Goal: Download file/media

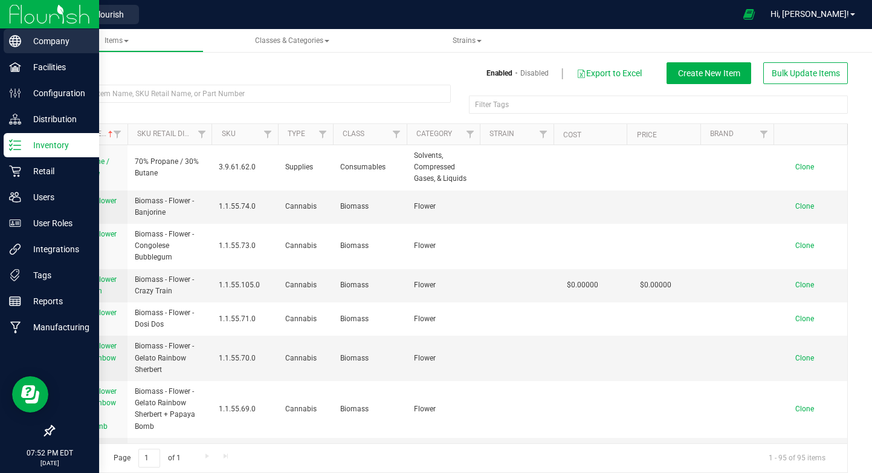
click at [38, 43] on p "Company" at bounding box center [57, 41] width 73 height 15
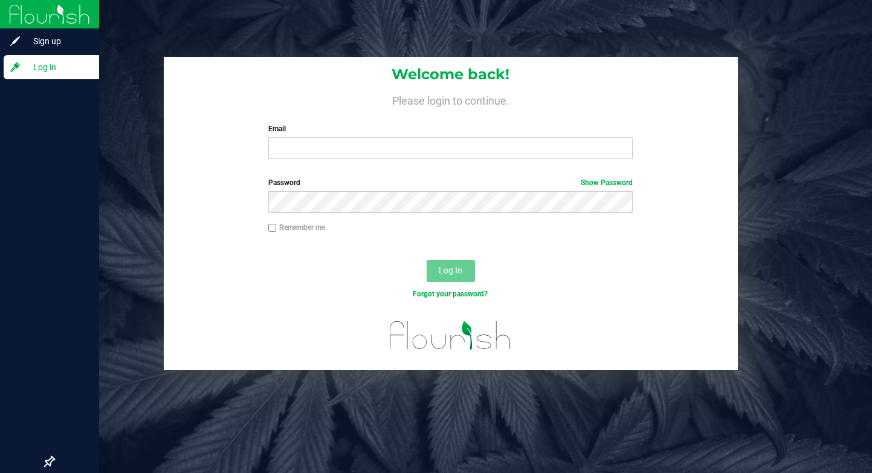
click at [315, 165] on div "Welcome back! Please login to continue. Email Required Please format your email…" at bounding box center [451, 113] width 574 height 112
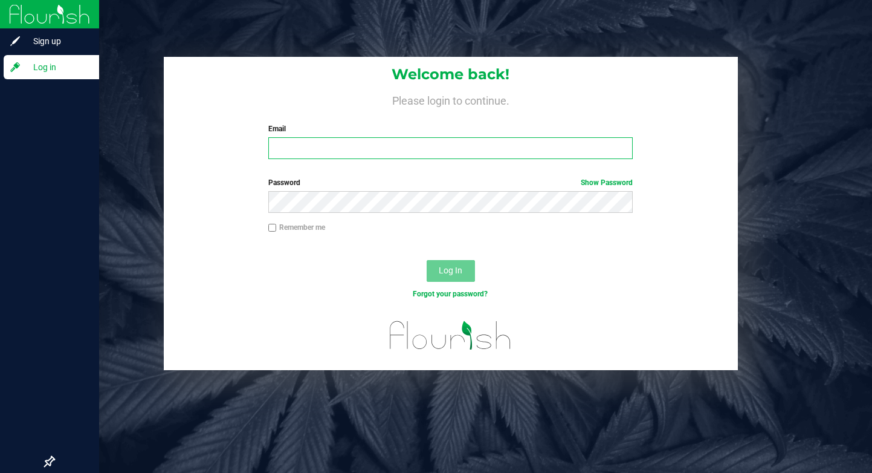
click at [316, 154] on input "Email" at bounding box center [450, 148] width 364 height 22
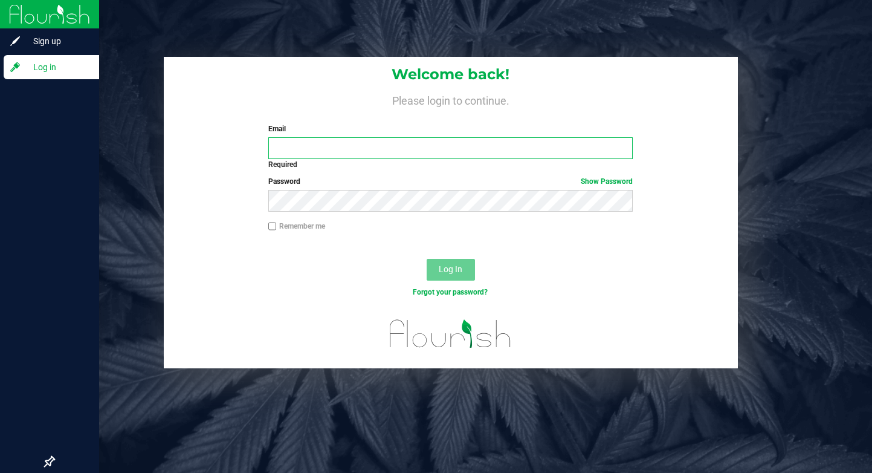
type input "[PERSON_NAME][EMAIL_ADDRESS][DOMAIN_NAME]"
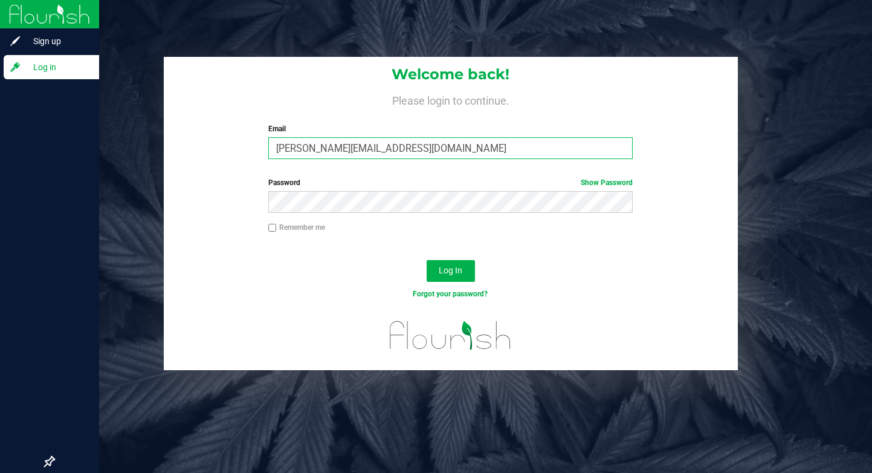
click at [427, 260] on button "Log In" at bounding box center [451, 271] width 48 height 22
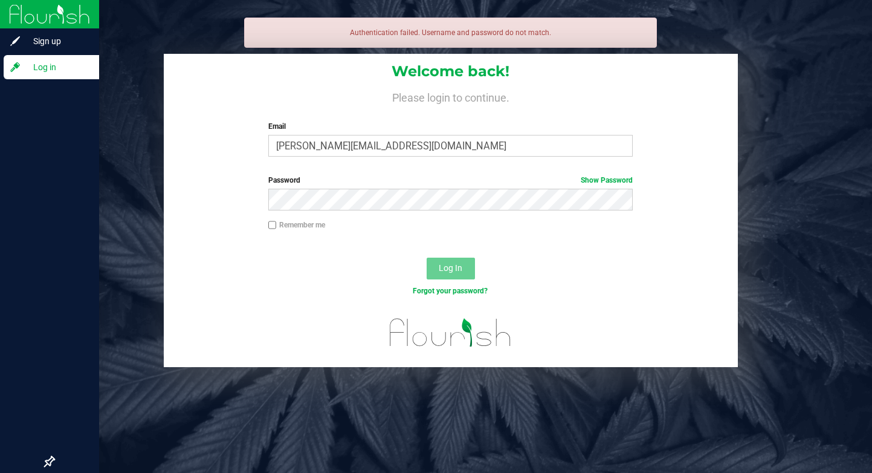
click at [277, 222] on label "Remember me" at bounding box center [296, 224] width 57 height 11
click at [277, 222] on input "Remember me" at bounding box center [272, 225] width 8 height 8
checkbox input "true"
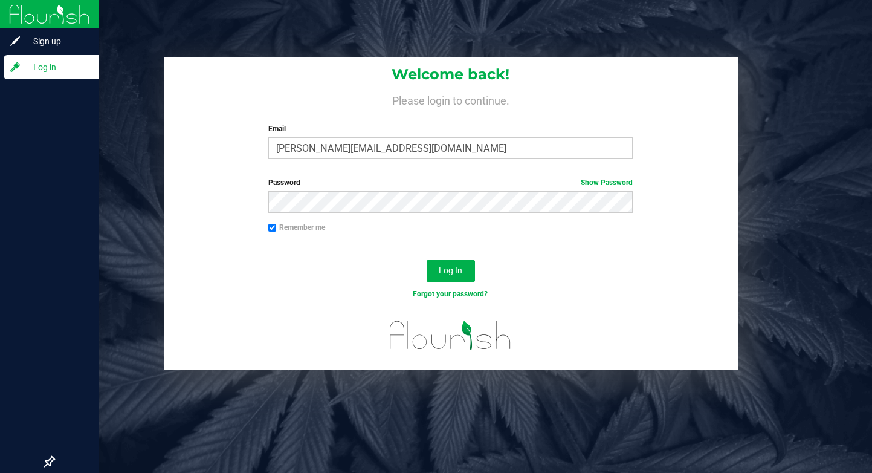
click at [594, 180] on link "Show Password" at bounding box center [607, 182] width 52 height 8
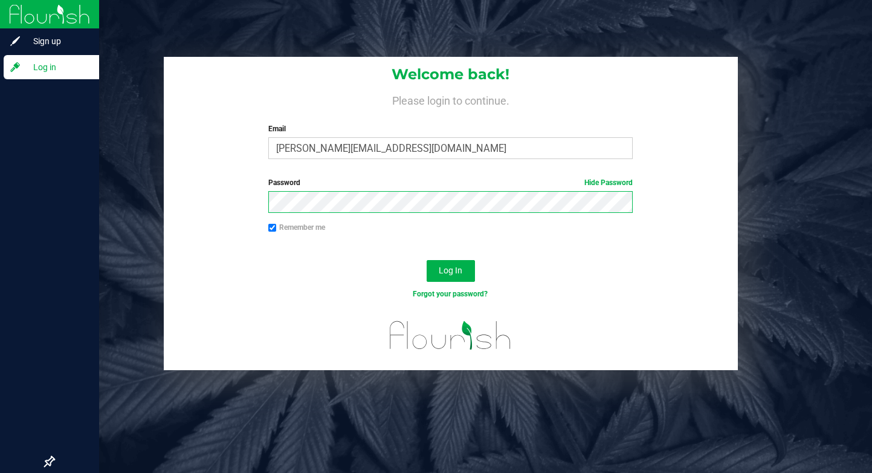
click at [427, 260] on button "Log In" at bounding box center [451, 271] width 48 height 22
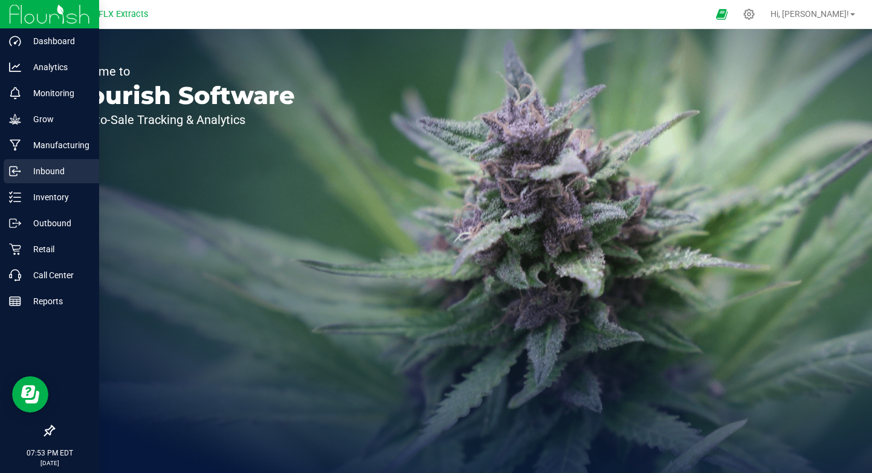
click at [57, 159] on div "Inbound" at bounding box center [51, 171] width 95 height 24
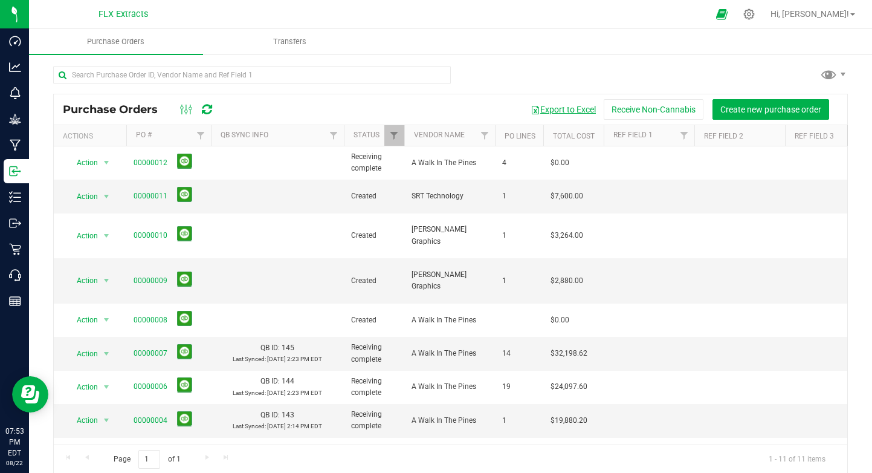
click at [578, 116] on button "Export to Excel" at bounding box center [563, 109] width 81 height 21
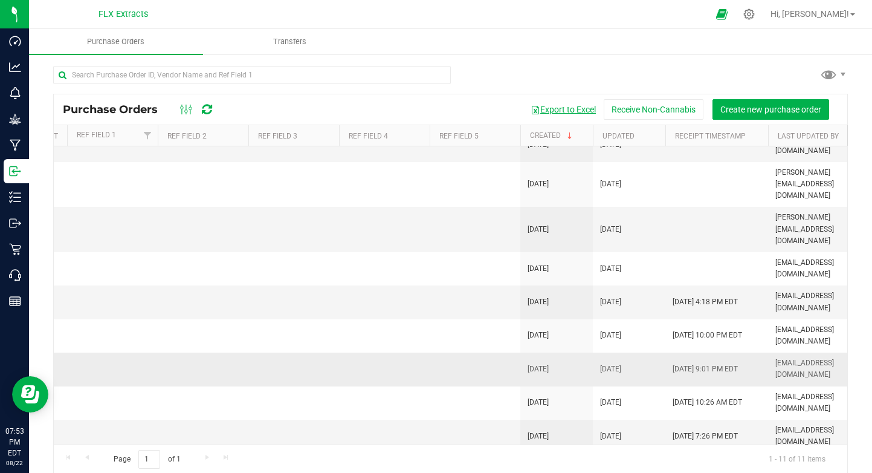
scroll to position [0, 378]
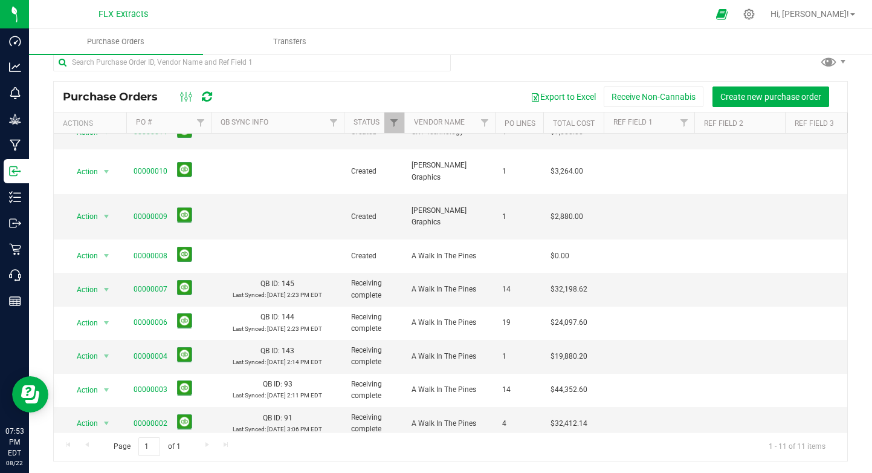
click at [146, 458] on link "00000001" at bounding box center [151, 462] width 34 height 8
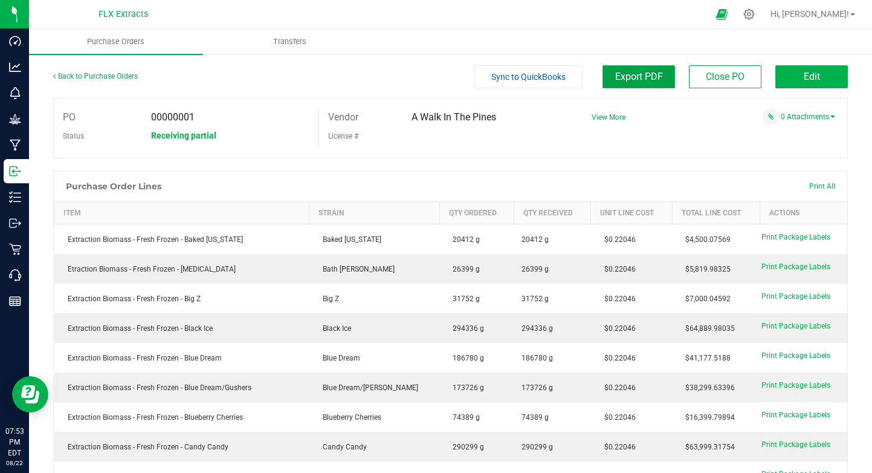
click at [655, 82] on button "Export PDF" at bounding box center [639, 76] width 73 height 23
click at [96, 76] on link "Back to Purchase Orders" at bounding box center [95, 76] width 85 height 8
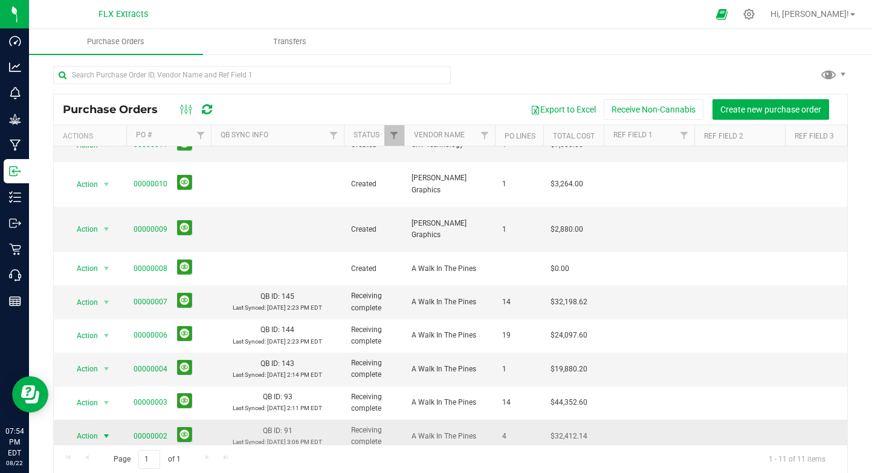
click at [104, 431] on span "select" at bounding box center [107, 436] width 10 height 10
click at [130, 419] on td "00000002" at bounding box center [168, 435] width 85 height 33
click at [144, 432] on link "00000002" at bounding box center [151, 436] width 34 height 8
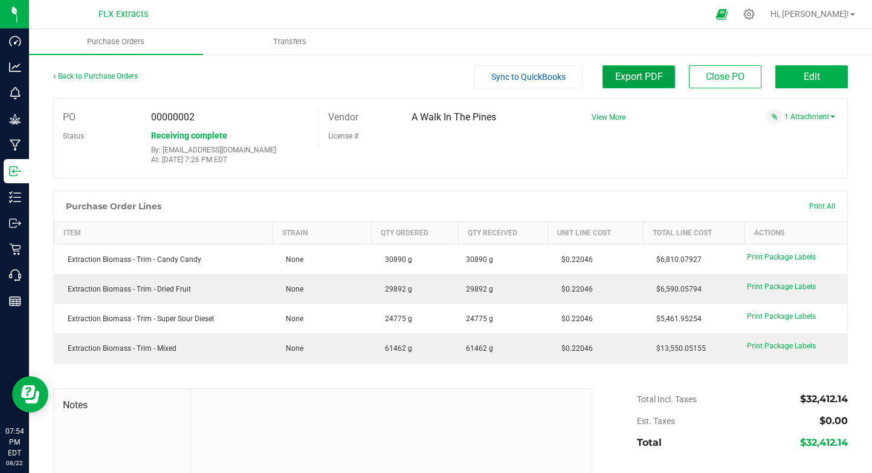
click at [655, 82] on span "Export PDF" at bounding box center [639, 76] width 48 height 11
click at [91, 71] on div "Back to Purchase Orders" at bounding box center [152, 76] width 199 height 22
click at [91, 77] on link "Back to Purchase Orders" at bounding box center [95, 76] width 85 height 8
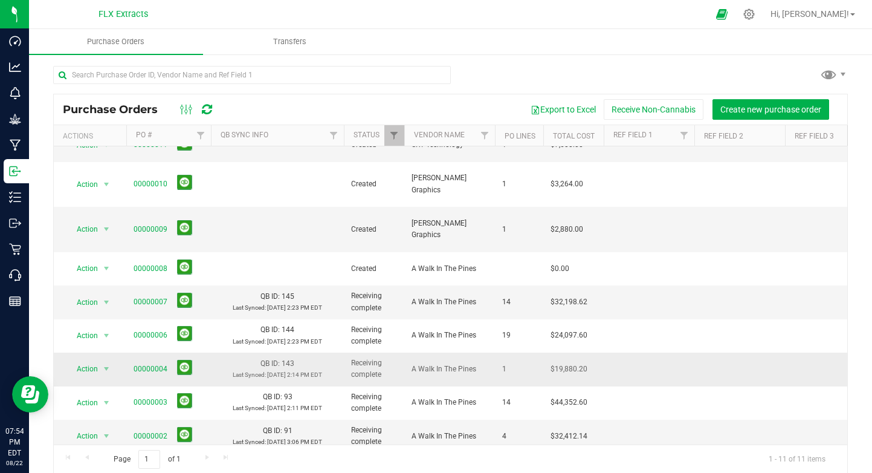
scroll to position [13, 0]
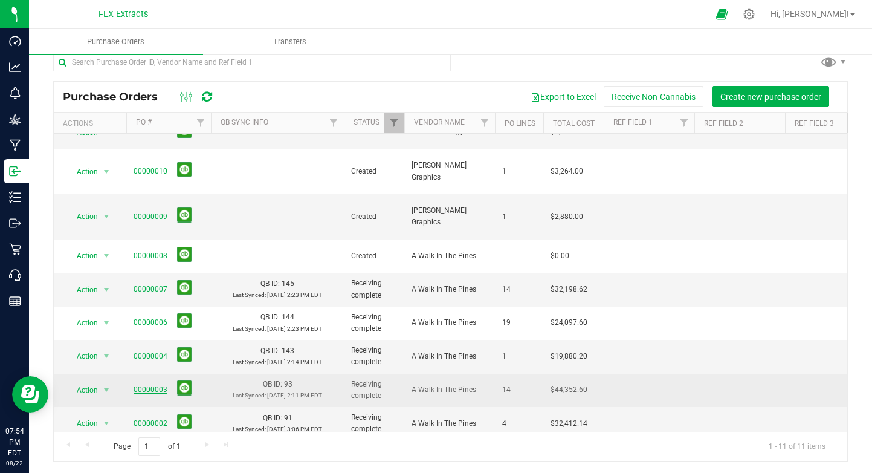
click at [140, 385] on link "00000003" at bounding box center [151, 389] width 34 height 8
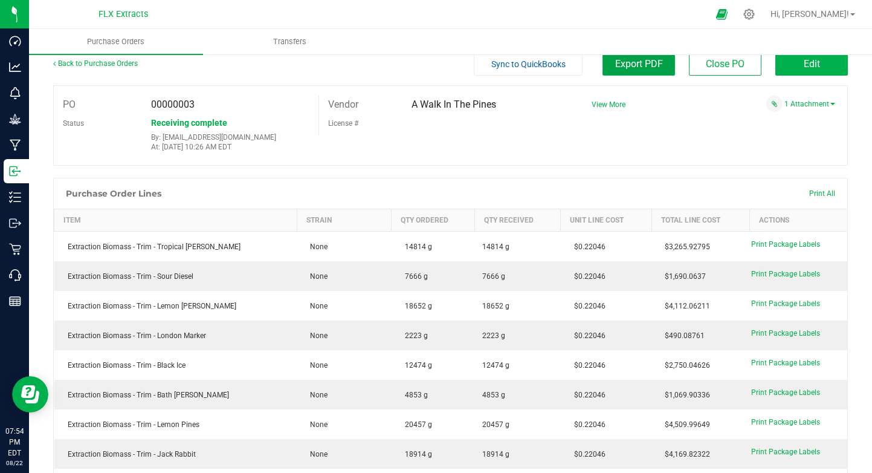
click at [653, 62] on span "Export PDF" at bounding box center [639, 63] width 48 height 11
click at [87, 65] on link "Back to Purchase Orders" at bounding box center [95, 63] width 85 height 8
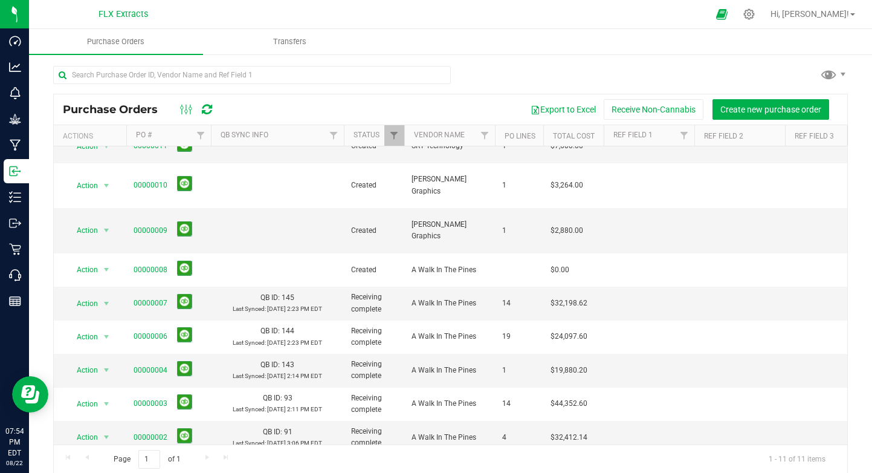
scroll to position [51, 0]
click at [154, 364] on link "00000004" at bounding box center [151, 368] width 34 height 8
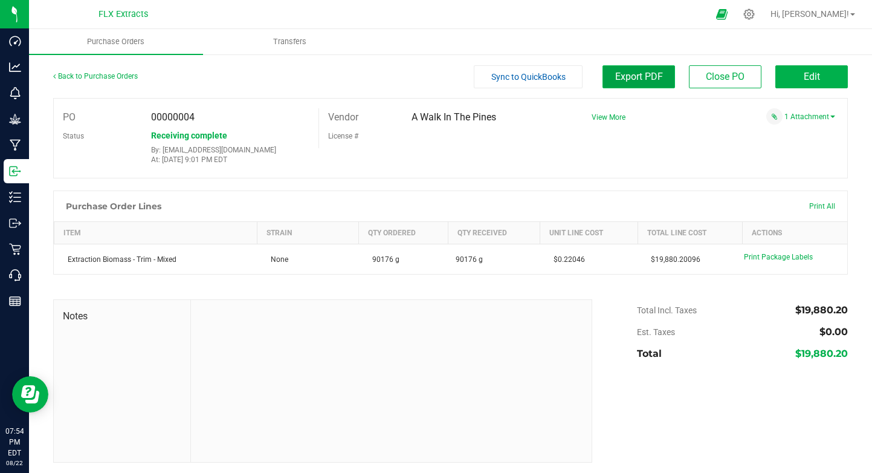
click at [652, 75] on span "Export PDF" at bounding box center [639, 76] width 48 height 11
click at [125, 74] on link "Back to Purchase Orders" at bounding box center [95, 76] width 85 height 8
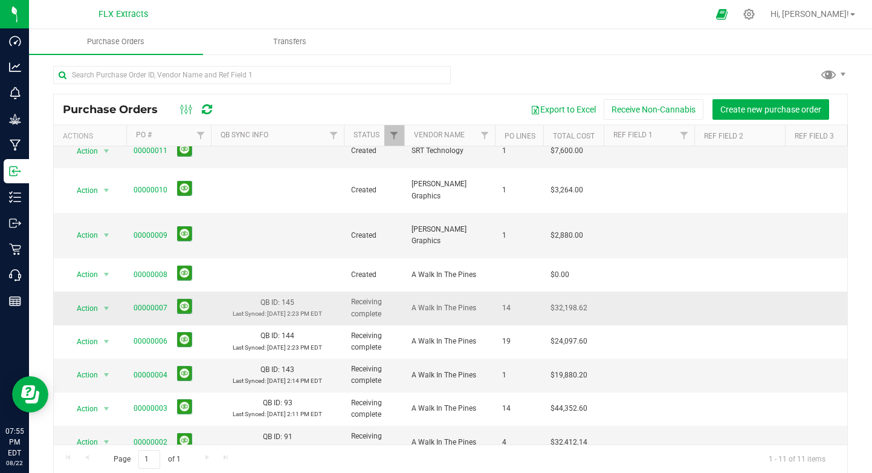
scroll to position [51, 0]
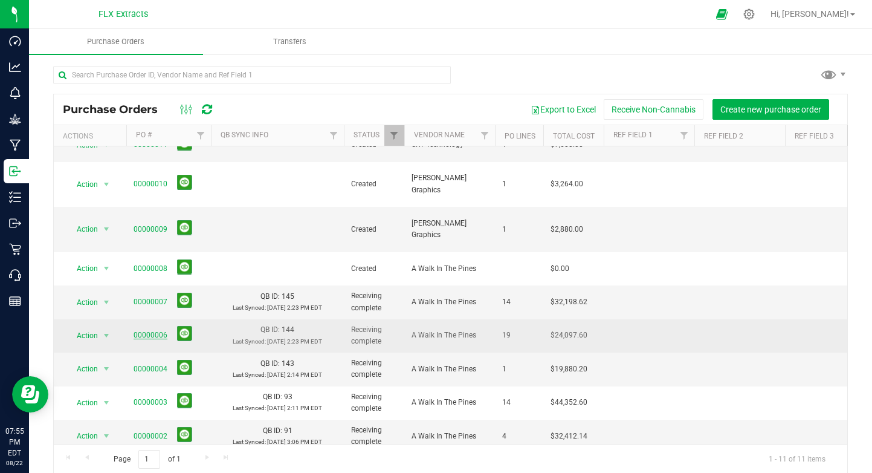
click at [158, 331] on link "00000006" at bounding box center [151, 335] width 34 height 8
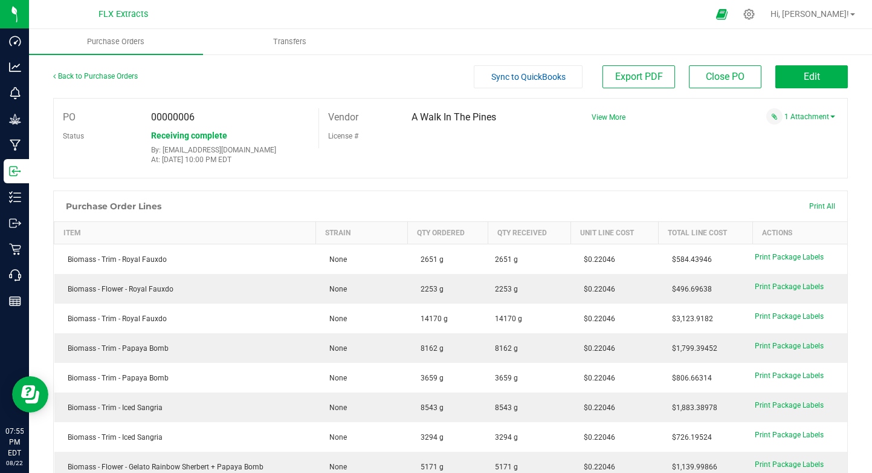
click at [645, 90] on div "Back to Purchase Orders Sync to QuickBooks Export PDF Close PO Edit" at bounding box center [450, 81] width 795 height 33
click at [645, 82] on button "Export PDF" at bounding box center [639, 76] width 73 height 23
click at [99, 88] on div "Back to Purchase Orders Sync to QuickBooks Export PDF Close PO Edit" at bounding box center [450, 81] width 795 height 33
click at [99, 79] on link "Back to Purchase Orders" at bounding box center [95, 76] width 85 height 8
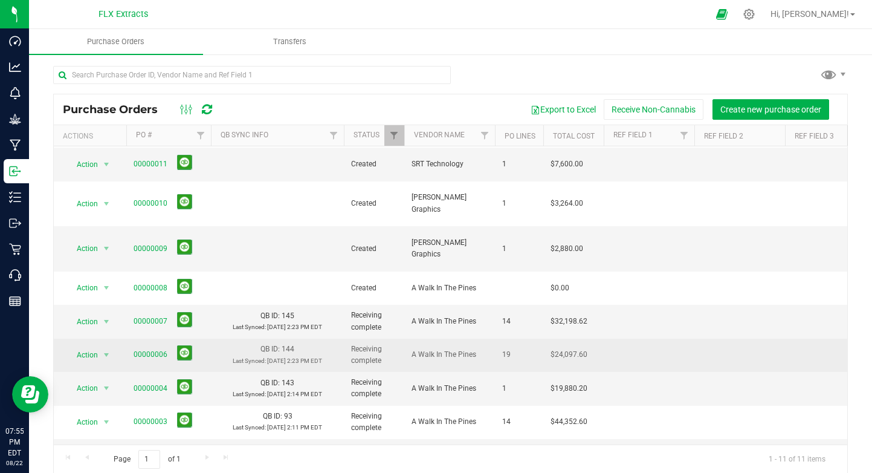
scroll to position [51, 0]
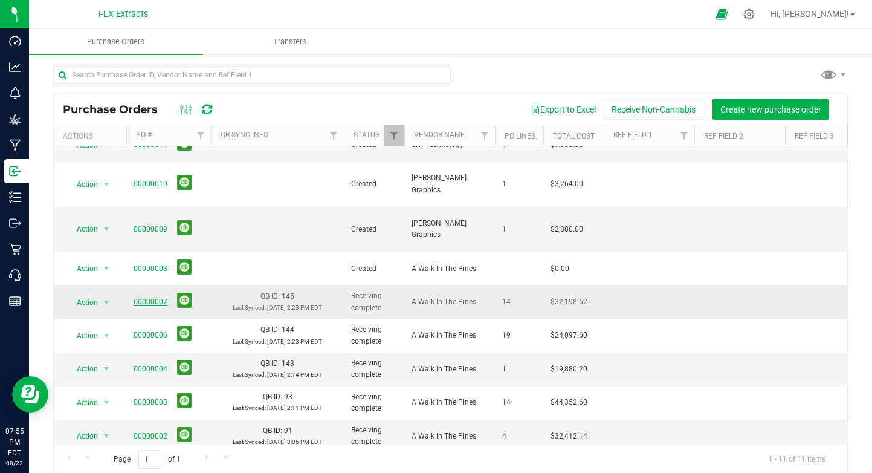
click at [157, 297] on link "00000007" at bounding box center [151, 301] width 34 height 8
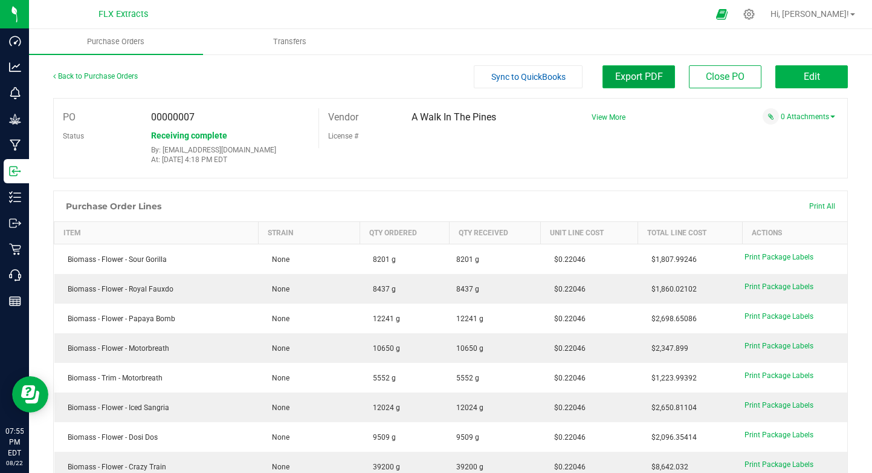
click at [659, 81] on span "Export PDF" at bounding box center [639, 76] width 48 height 11
click at [129, 74] on link "Back to Purchase Orders" at bounding box center [95, 76] width 85 height 8
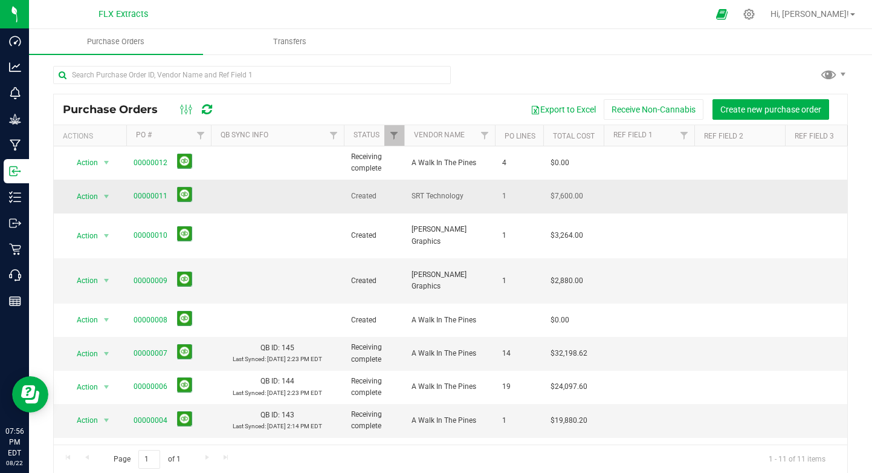
click at [349, 193] on td "Created" at bounding box center [374, 196] width 60 height 33
